Goal: Task Accomplishment & Management: Complete application form

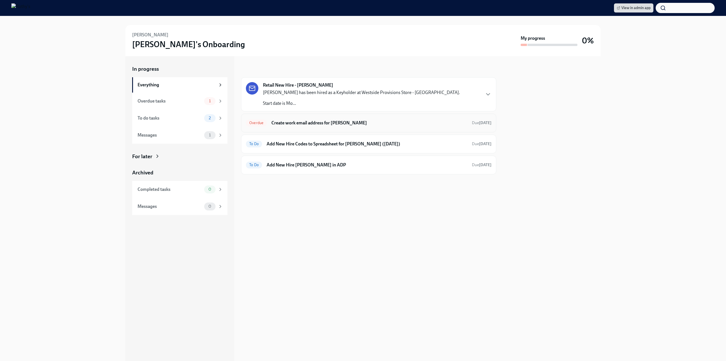
click at [309, 123] on h6 "Create work email address for Viv Santana-Perez" at bounding box center [369, 123] width 196 height 6
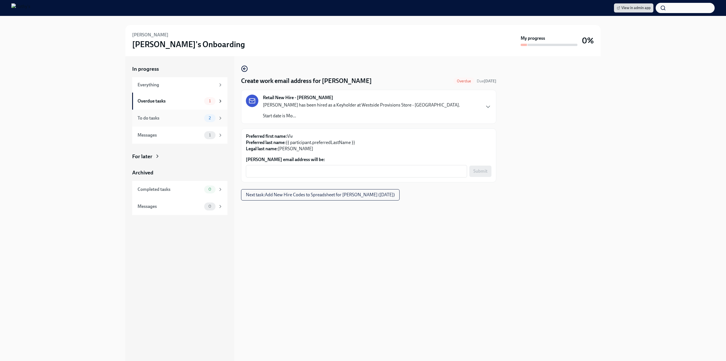
click at [173, 115] on div "To do tasks" at bounding box center [170, 118] width 64 height 6
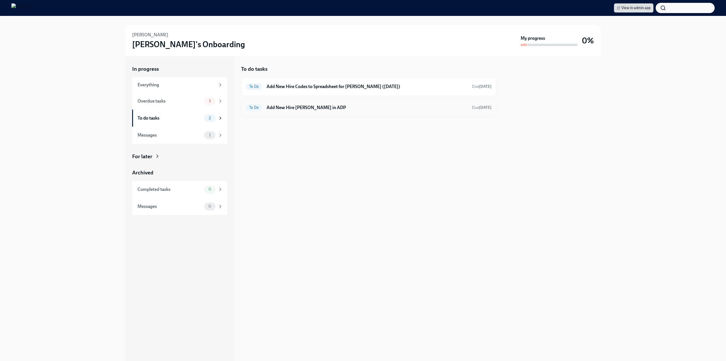
click at [297, 109] on h6 "Add New Hire Viv Santana-Perez in ADP" at bounding box center [367, 107] width 201 height 6
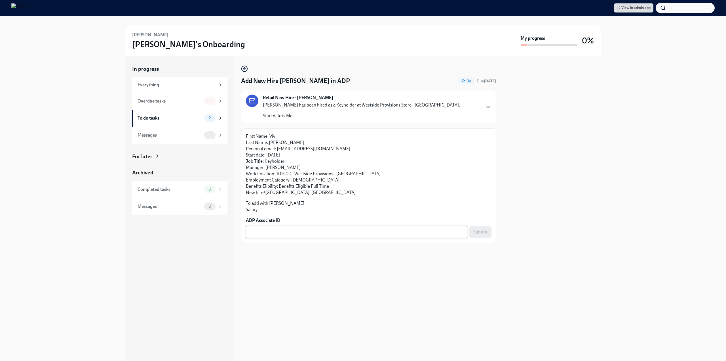
click at [269, 230] on textarea "ADP Associate ID" at bounding box center [356, 231] width 214 height 7
click at [176, 118] on div "To do tasks" at bounding box center [170, 118] width 64 height 6
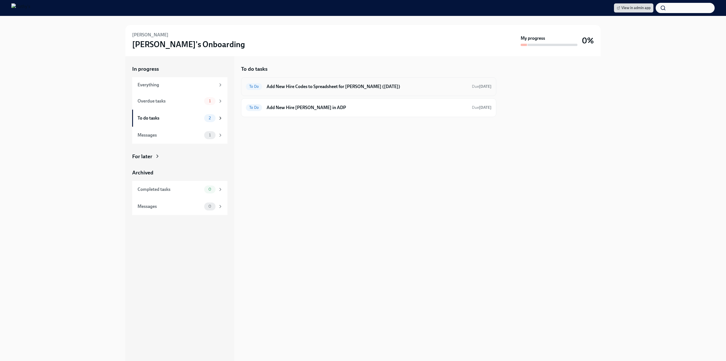
click at [337, 85] on h6 "Add New Hire Codes to Spreadsheet for Viv Santana-Perez (09/01/2025)" at bounding box center [367, 86] width 201 height 6
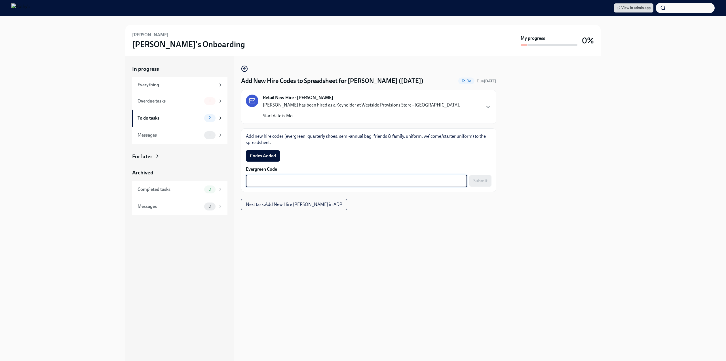
click at [322, 182] on textarea "Evergreen Code" at bounding box center [356, 180] width 214 height 7
click at [261, 182] on textarea "Evergreen Code" at bounding box center [356, 180] width 214 height 7
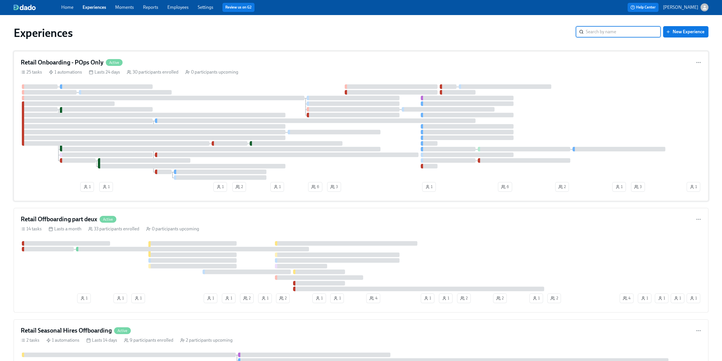
click at [48, 62] on h4 "Retail Onboarding - POps Only" at bounding box center [62, 62] width 83 height 9
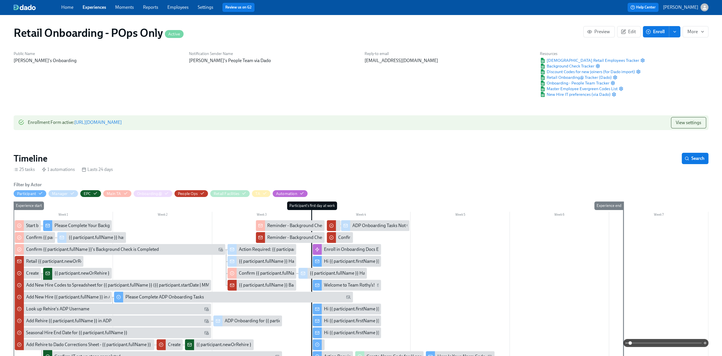
scroll to position [85, 0]
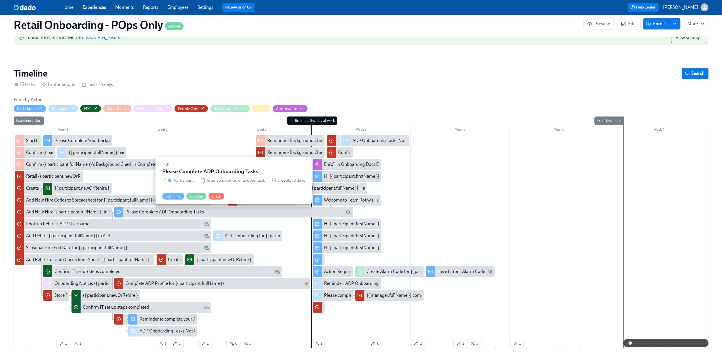
click at [143, 211] on div "Please Complete ADP Onboarding Tasks" at bounding box center [164, 212] width 79 height 6
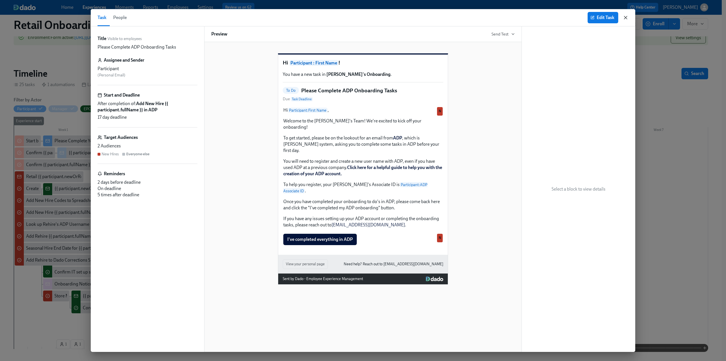
click at [431, 16] on icon "button" at bounding box center [626, 18] width 6 height 6
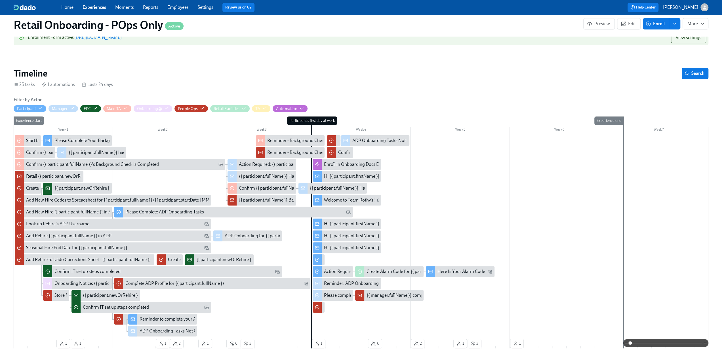
click at [431, 224] on span at bounding box center [665, 343] width 71 height 8
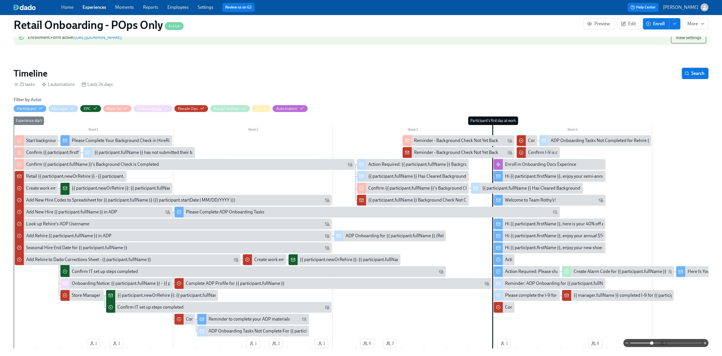
click at [431, 224] on span at bounding box center [665, 343] width 71 height 8
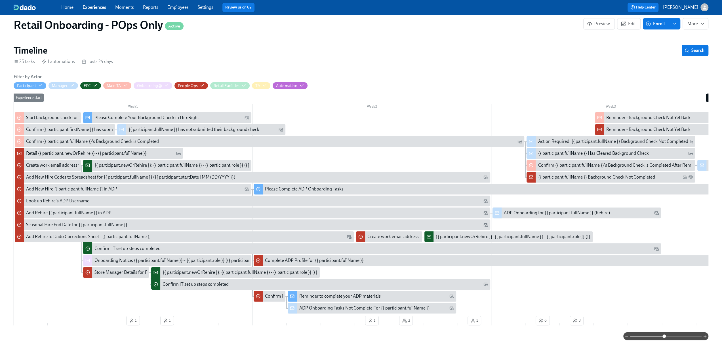
scroll to position [113, 0]
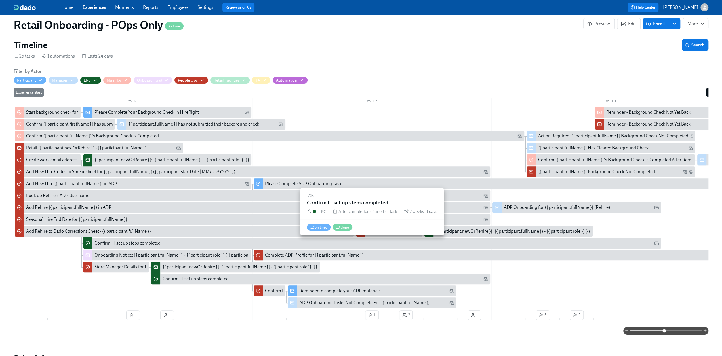
click at [140, 224] on div "Confirm IT set up steps completed" at bounding box center [127, 243] width 66 height 6
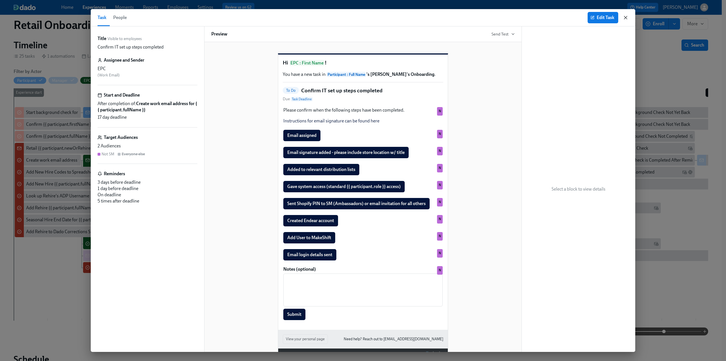
click at [431, 15] on icon "button" at bounding box center [626, 18] width 6 height 6
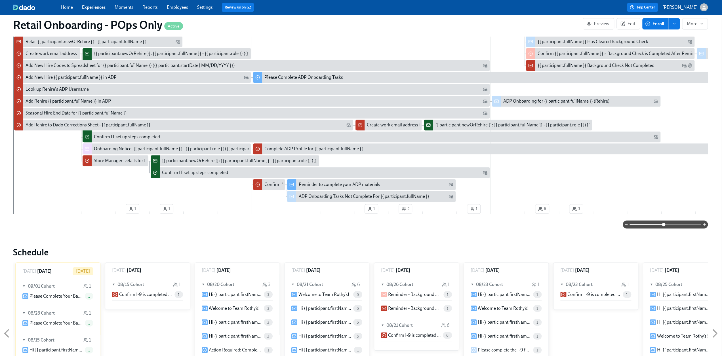
scroll to position [170, 1]
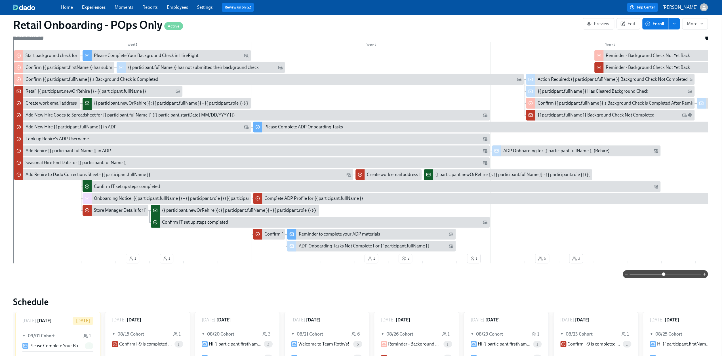
drag, startPoint x: 204, startPoint y: 268, endPoint x: 228, endPoint y: 266, distance: 23.3
click at [228, 224] on div "Filter by Actor Participant Manager EPC Main TA Onboarding@ People Ops Retail F…" at bounding box center [360, 145] width 695 height 267
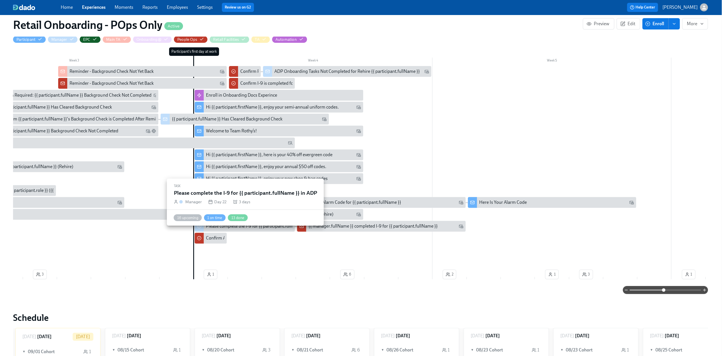
scroll to position [142, 1]
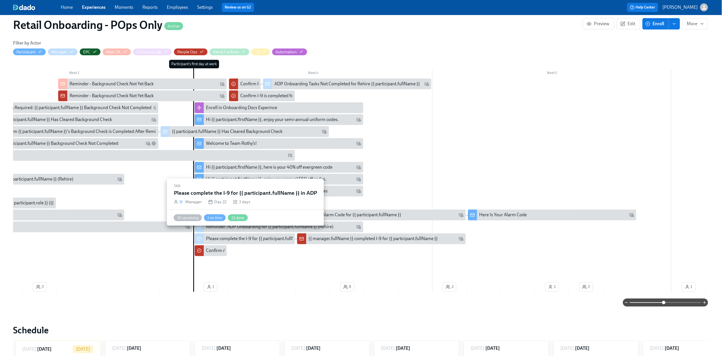
click at [235, 224] on div "Please complete the I-9 for {{ participant.fullName }} in ADP" at bounding box center [264, 239] width 116 height 6
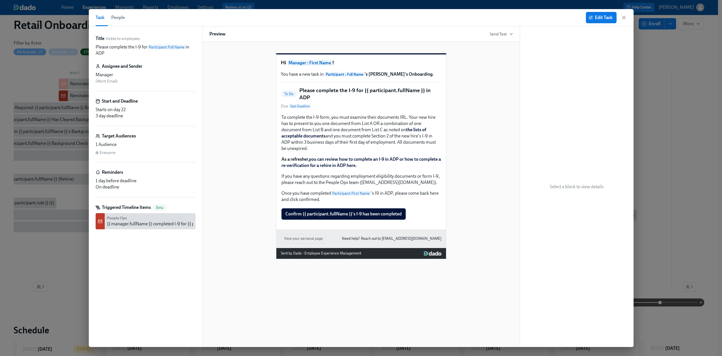
scroll to position [142, 0]
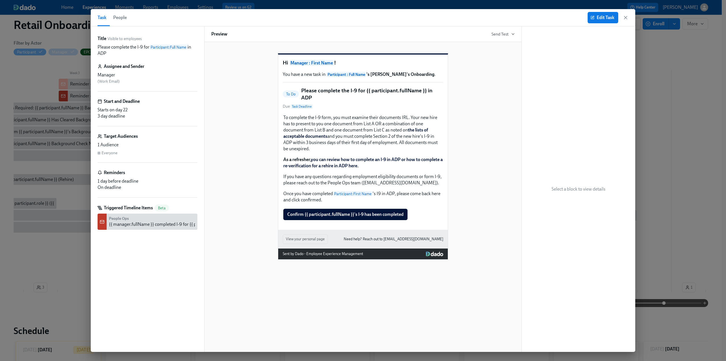
click at [431, 14] on div "Edit Task" at bounding box center [608, 17] width 41 height 11
click at [431, 16] on icon "button" at bounding box center [626, 18] width 6 height 6
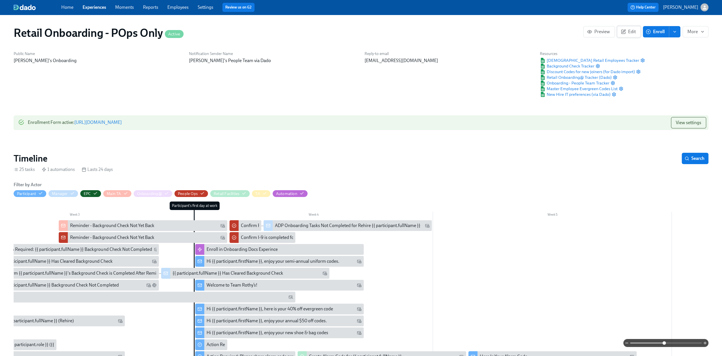
click at [431, 29] on span "Edit" at bounding box center [629, 32] width 14 height 6
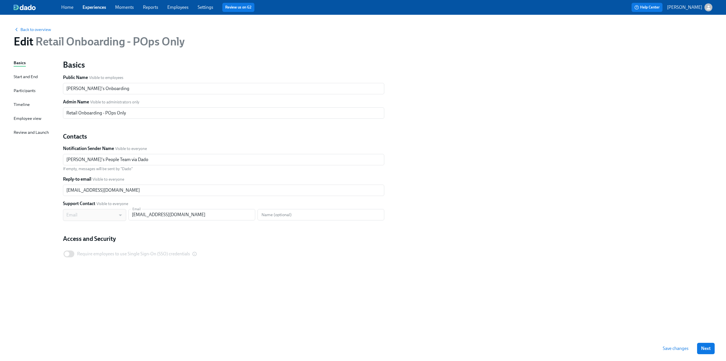
click at [20, 102] on div "Timeline" at bounding box center [22, 104] width 16 height 6
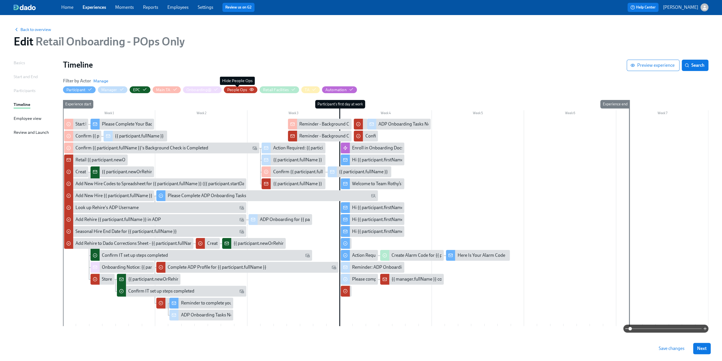
click at [238, 90] on div "People Ops" at bounding box center [237, 89] width 20 height 5
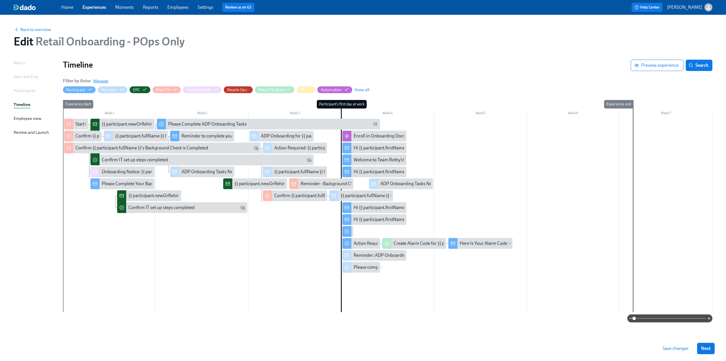
click at [100, 83] on span "Manage" at bounding box center [100, 81] width 15 height 6
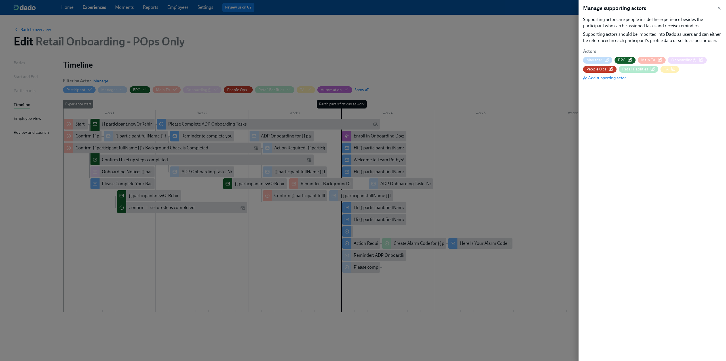
click at [431, 71] on span "People Ops" at bounding box center [597, 68] width 20 height 5
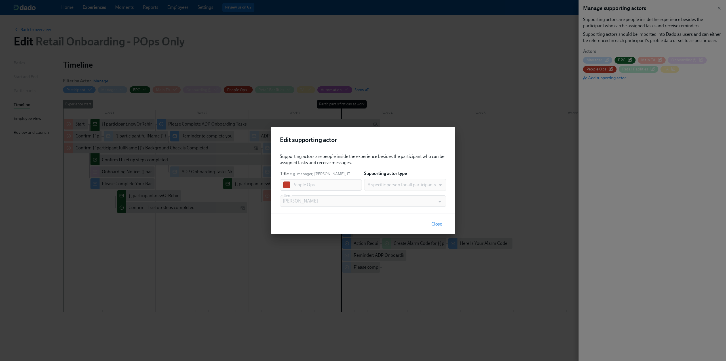
click at [431, 224] on span "Close" at bounding box center [436, 224] width 11 height 6
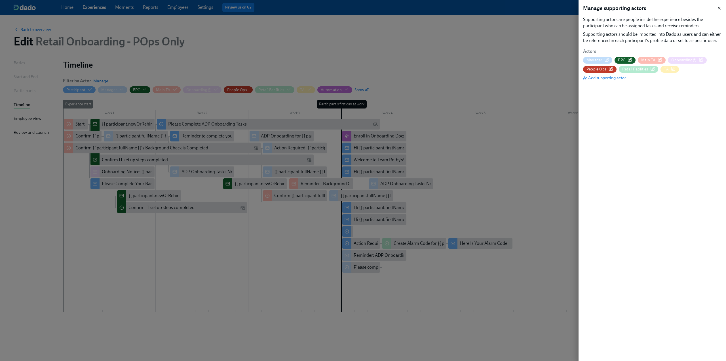
click at [431, 6] on icon "button" at bounding box center [719, 8] width 5 height 5
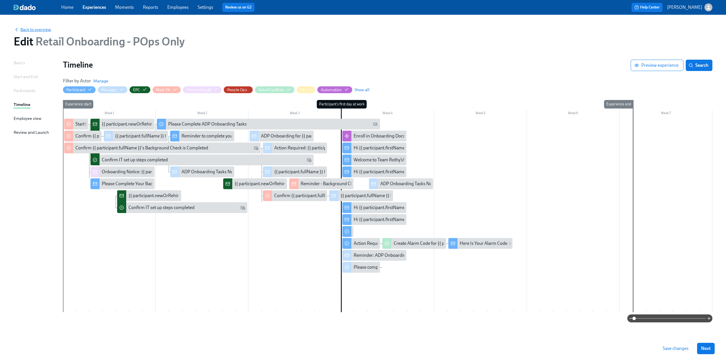
click at [43, 30] on span "Back to overview" at bounding box center [32, 30] width 37 height 6
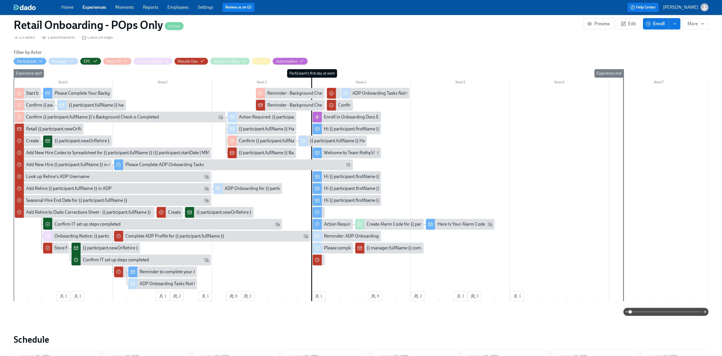
scroll to position [0, 2418]
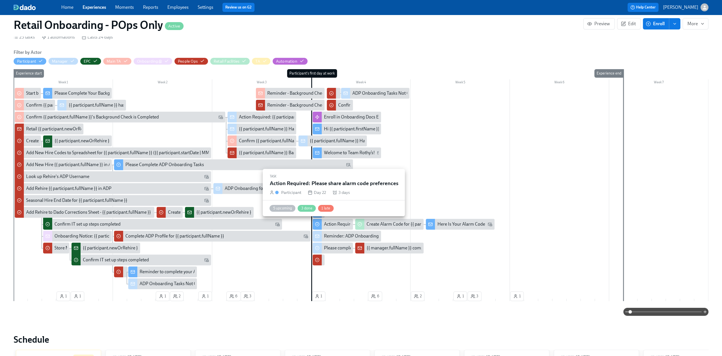
click at [335, 224] on div "Action Required: Please share alarm code preferences" at bounding box center [376, 224] width 104 height 6
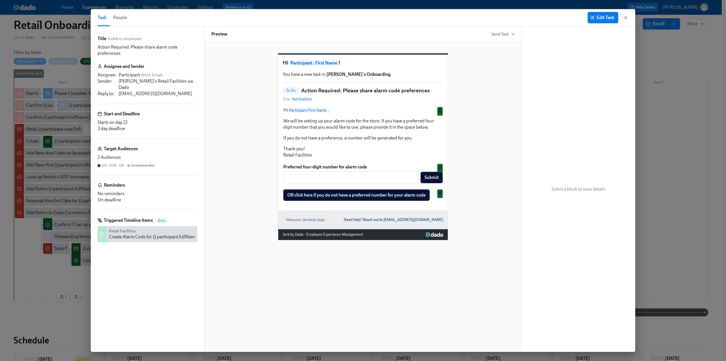
click at [131, 224] on div "Create Alarm Code for {{ participant.fullName }}" at bounding box center [155, 236] width 93 height 6
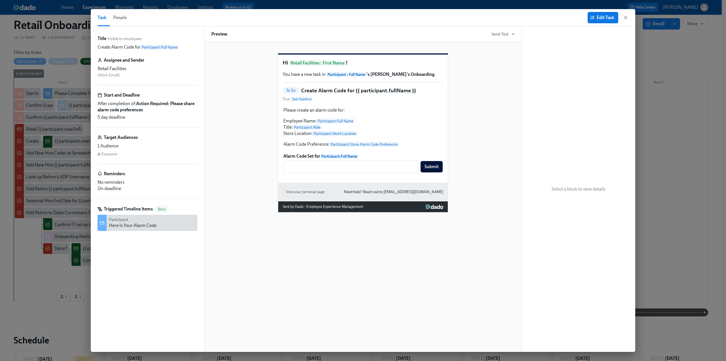
click at [123, 224] on div "Here Is Your Alarm Code" at bounding box center [133, 225] width 48 height 6
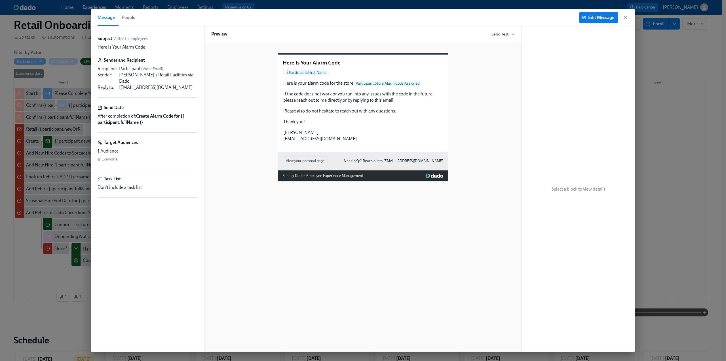
click at [431, 19] on icon "button" at bounding box center [626, 18] width 6 height 6
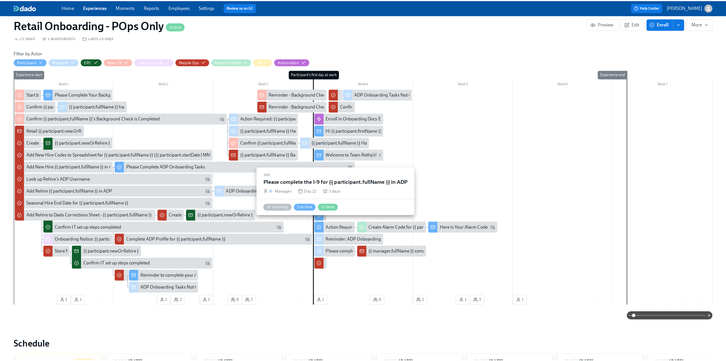
scroll to position [161, 0]
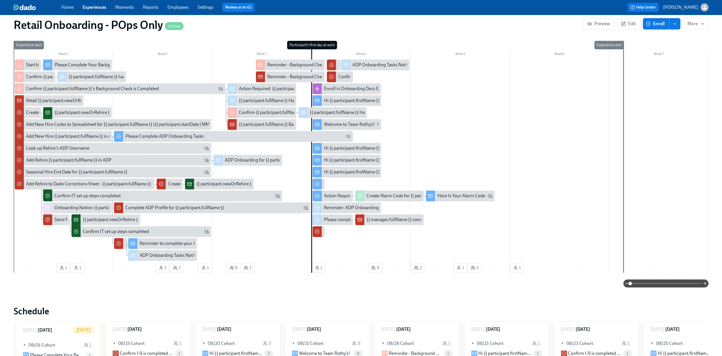
click at [159, 224] on div "Reminder to complete your ADP materials" at bounding box center [180, 244] width 81 height 6
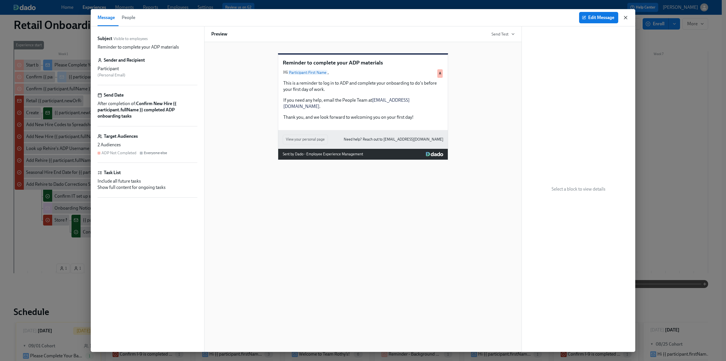
click at [431, 18] on icon "button" at bounding box center [626, 18] width 6 height 6
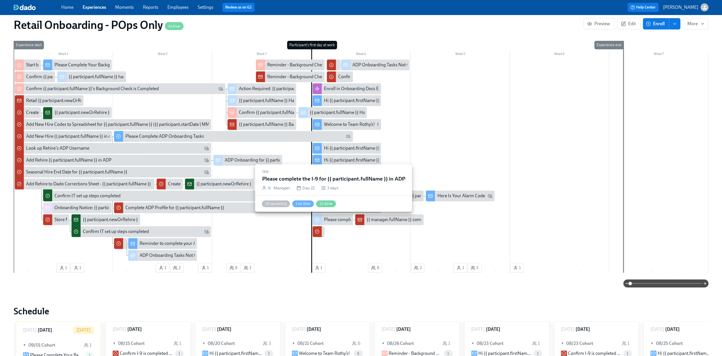
click at [335, 219] on div "Please complete the I-9 for {{ participant.fullName }} in ADP" at bounding box center [382, 220] width 116 height 6
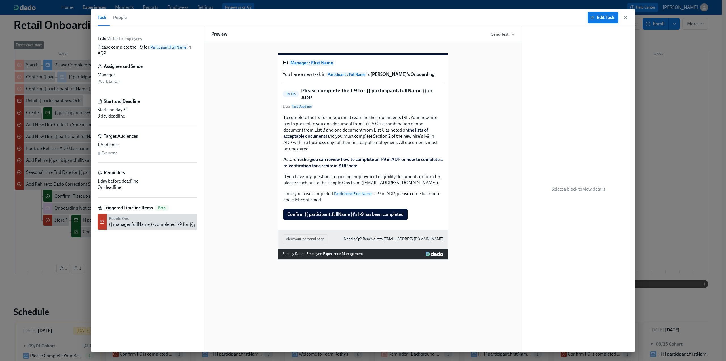
click at [431, 18] on span "Edit Task" at bounding box center [603, 18] width 23 height 6
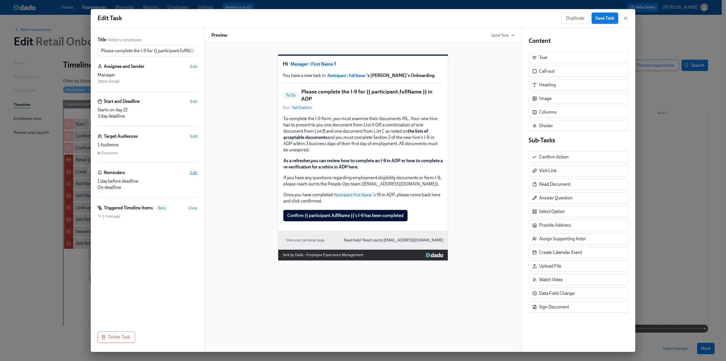
click at [195, 172] on span "Edit" at bounding box center [193, 173] width 7 height 6
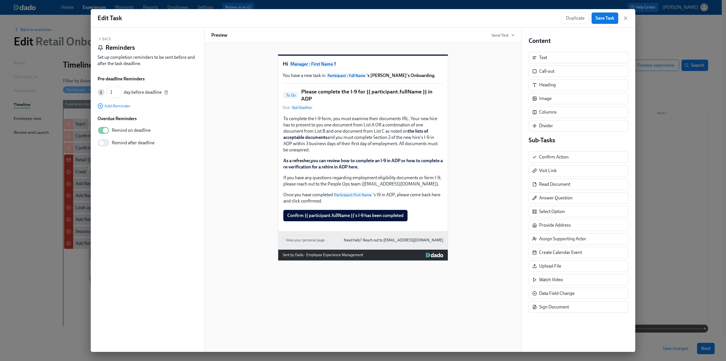
click at [107, 38] on button "Back" at bounding box center [105, 39] width 14 height 5
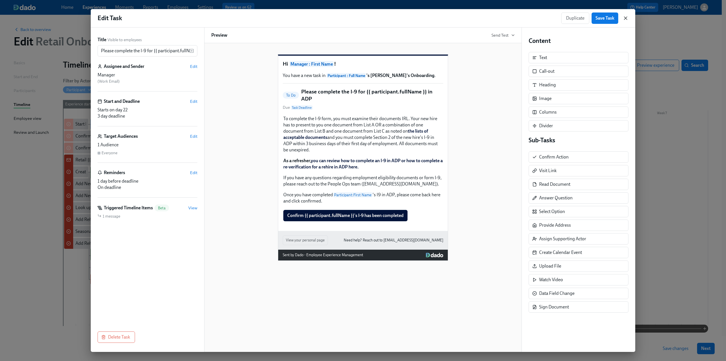
click at [431, 20] on icon "button" at bounding box center [626, 18] width 6 height 6
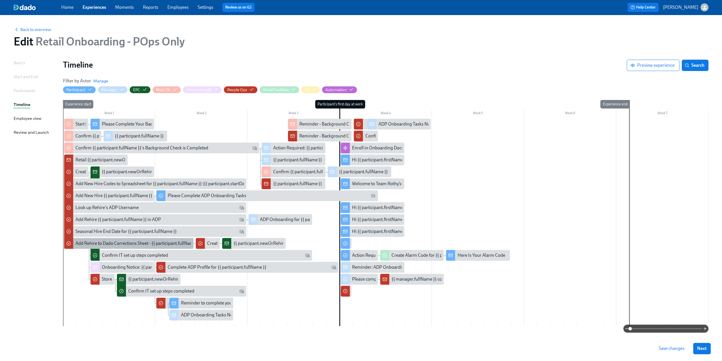
click at [109, 224] on div "Add Rehire to Dado Corrections Sheet - {{ participant.fullName }}" at bounding box center [137, 243] width 125 height 6
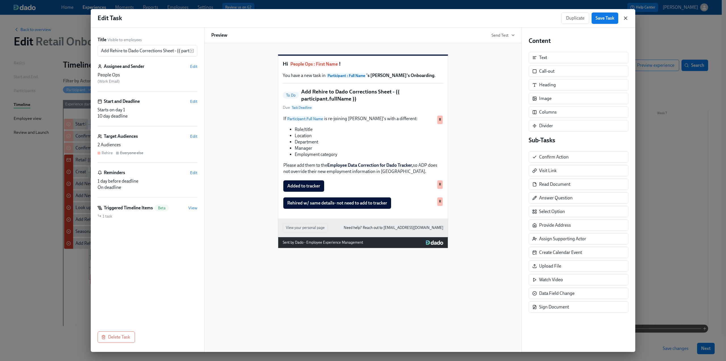
click at [431, 18] on icon "button" at bounding box center [625, 18] width 3 height 3
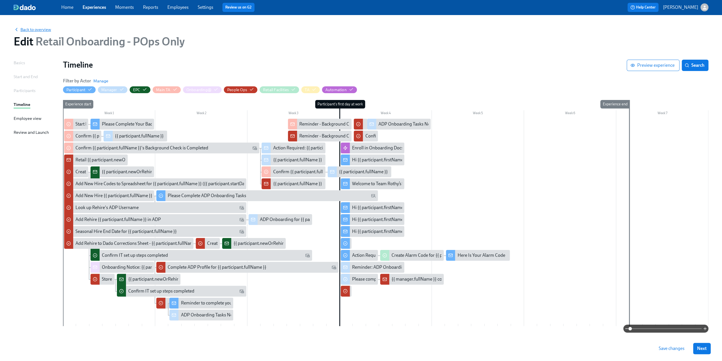
click at [29, 29] on span "Back to overview" at bounding box center [32, 30] width 37 height 6
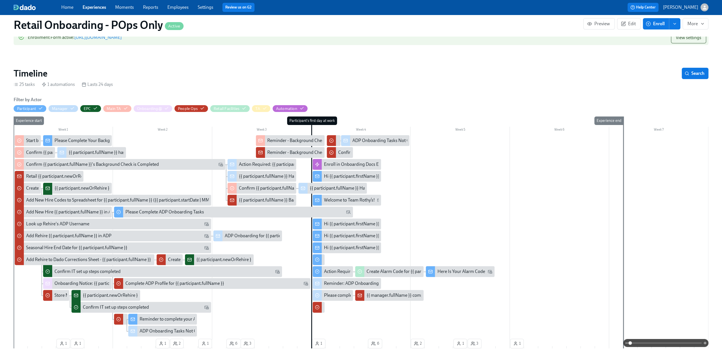
scroll to position [113, 0]
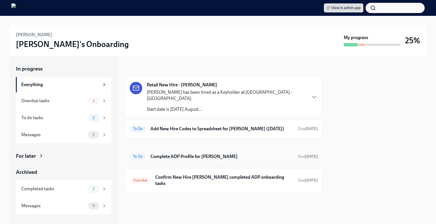
click at [197, 154] on h6 "Complete ADP Profile for Louie Castillo" at bounding box center [221, 157] width 143 height 6
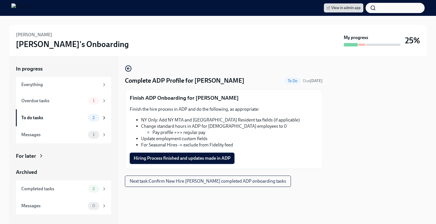
click at [184, 159] on span "Hiring Process finished and updates made in ADP" at bounding box center [182, 159] width 97 height 6
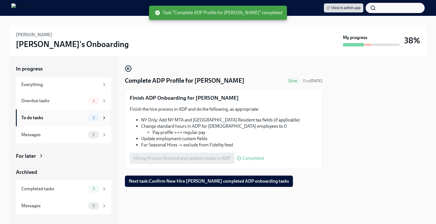
click at [66, 119] on div "To do tasks" at bounding box center [53, 118] width 64 height 6
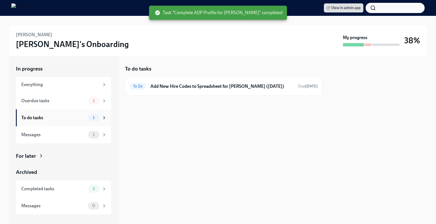
click at [68, 110] on div "To do tasks 1" at bounding box center [63, 117] width 95 height 17
click at [68, 102] on div "Overdue tasks" at bounding box center [53, 101] width 64 height 6
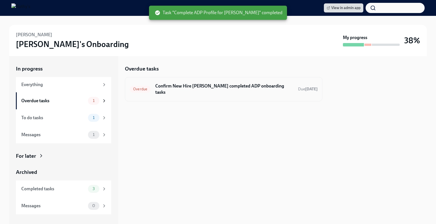
click at [237, 88] on h6 "Confirm New Hire Louie Castillo completed ADP onboarding tasks" at bounding box center [224, 89] width 138 height 12
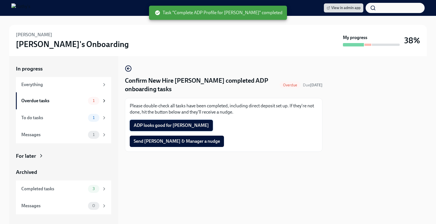
click at [163, 125] on span "ADP looks good for Louie" at bounding box center [171, 126] width 75 height 6
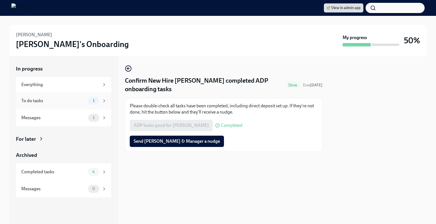
click at [53, 105] on div "To do tasks 1" at bounding box center [63, 100] width 95 height 17
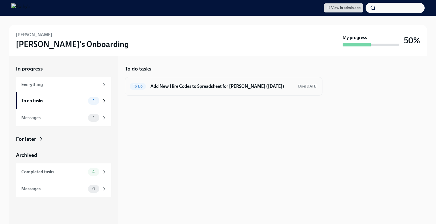
click at [173, 84] on h6 "Add New Hire Codes to Spreadsheet for Louie Castillo (08/25/2025)" at bounding box center [221, 86] width 143 height 6
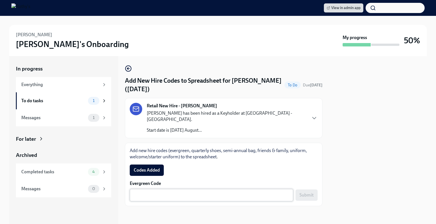
click at [230, 193] on div "x ​" at bounding box center [211, 195] width 163 height 12
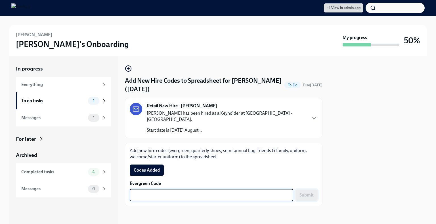
paste textarea "E-FF-EFB6J9G"
type textarea "E-FF-EFB6J9G"
click at [312, 193] on span "Submit" at bounding box center [306, 196] width 14 height 6
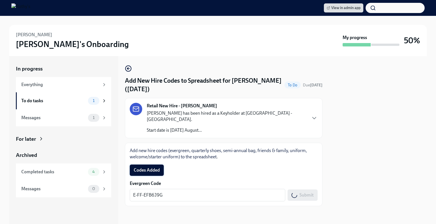
click at [153, 168] on span "Codes Added" at bounding box center [147, 171] width 26 height 6
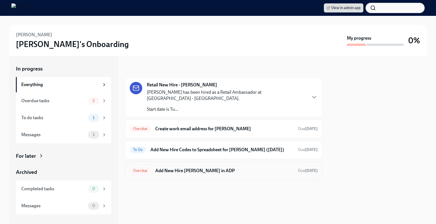
click at [207, 174] on h6 "Add New Hire [PERSON_NAME] in ADP" at bounding box center [224, 171] width 138 height 6
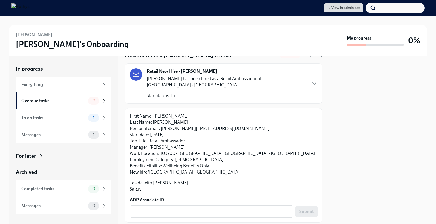
scroll to position [42, 0]
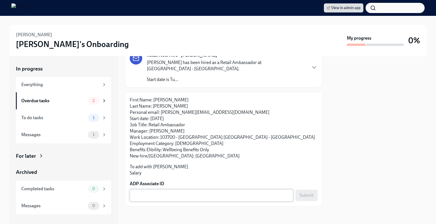
click at [163, 193] on textarea "ADP Associate ID" at bounding box center [211, 195] width 157 height 7
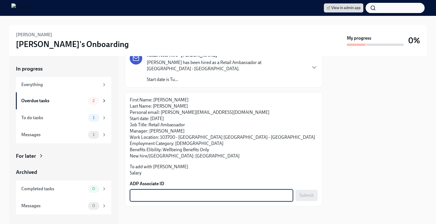
paste textarea "I4RSB1J5D"
type textarea "I4RSB1J5D"
click at [305, 197] on span "Submit" at bounding box center [306, 196] width 14 height 6
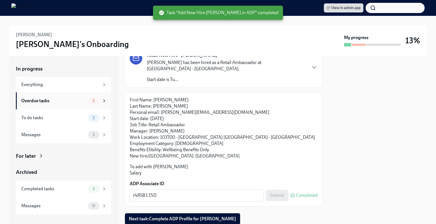
click at [66, 100] on div "Overdue tasks" at bounding box center [53, 101] width 64 height 6
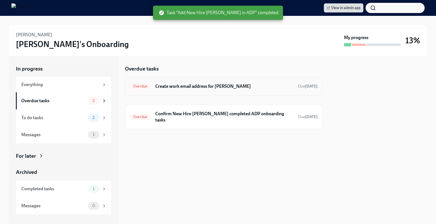
click at [206, 85] on h6 "Create work email address for Danielle Peterson" at bounding box center [224, 86] width 138 height 6
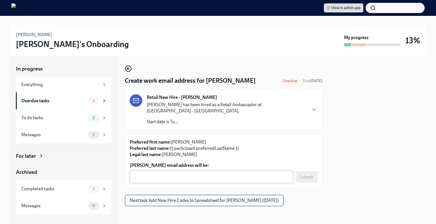
click at [200, 179] on textarea "Danielle Peterson's email address will be:" at bounding box center [211, 177] width 157 height 7
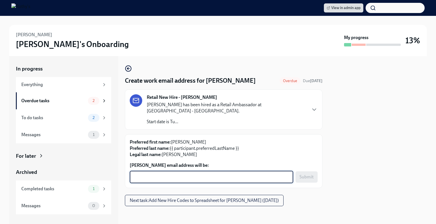
paste textarea "DaniellePeterson@rothys.com"
type textarea "DaniellePeterson@rothys.com"
click at [301, 177] on span "Submit" at bounding box center [306, 177] width 14 height 6
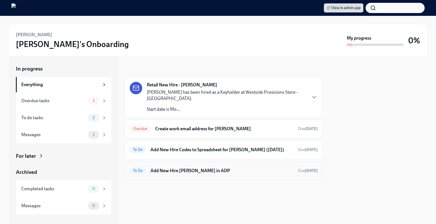
click at [231, 168] on h6 "Add New Hire [PERSON_NAME] in ADP" at bounding box center [221, 171] width 143 height 6
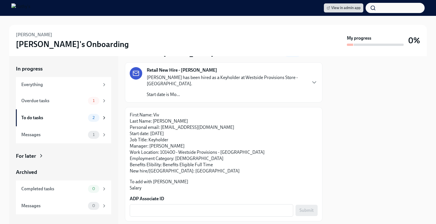
scroll to position [42, 0]
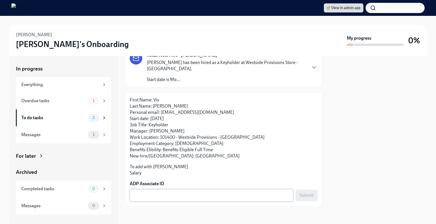
click at [151, 196] on textarea "ADP Associate ID" at bounding box center [211, 195] width 157 height 7
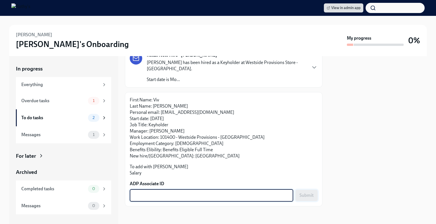
paste textarea "032QIFKDS"
type textarea "032QIFKDS"
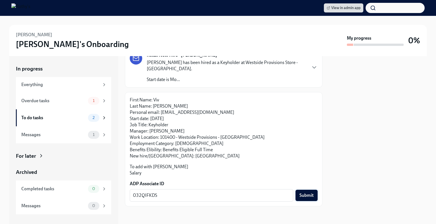
click at [299, 194] on span "Submit" at bounding box center [306, 196] width 14 height 6
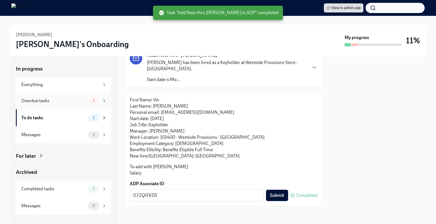
click at [75, 95] on div "Overdue tasks 1" at bounding box center [63, 100] width 95 height 17
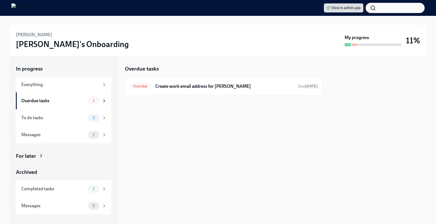
click at [200, 99] on div at bounding box center [223, 105] width 197 height 18
click at [200, 88] on h6 "Create work email address for [PERSON_NAME]" at bounding box center [224, 86] width 138 height 6
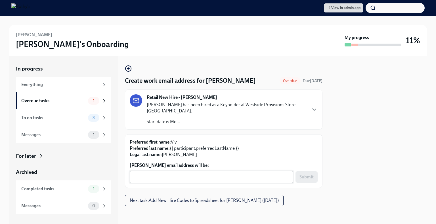
click at [167, 174] on textarea "[PERSON_NAME] email address will be:" at bounding box center [211, 177] width 157 height 7
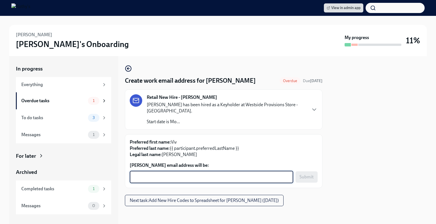
paste textarea "[EMAIL_ADDRESS][DOMAIN_NAME]"
type textarea "[EMAIL_ADDRESS][DOMAIN_NAME]"
click at [304, 174] on span "Submit" at bounding box center [306, 177] width 14 height 6
